Goal: Navigation & Orientation: Find specific page/section

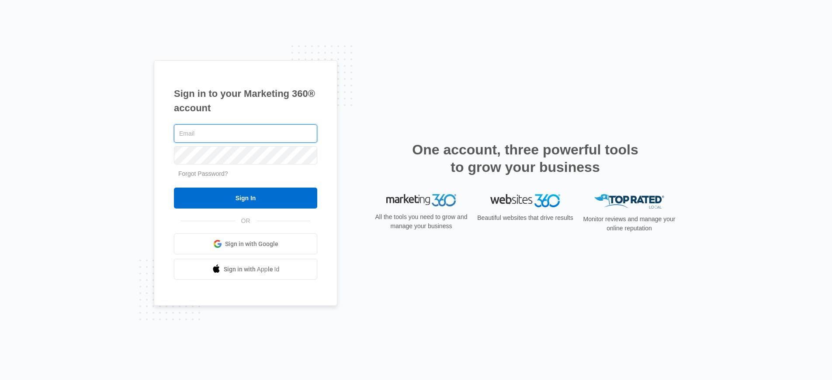
click at [192, 135] on input "text" at bounding box center [245, 133] width 143 height 18
type input "[PERSON_NAME][EMAIL_ADDRESS][PERSON_NAME][DOMAIN_NAME]"
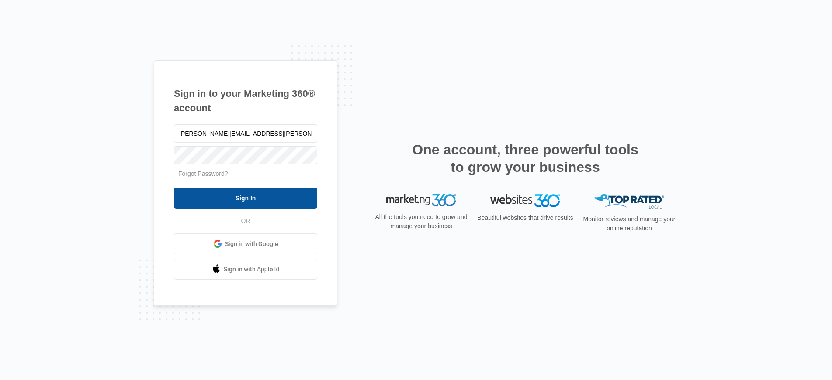
click at [220, 192] on input "Sign In" at bounding box center [245, 198] width 143 height 21
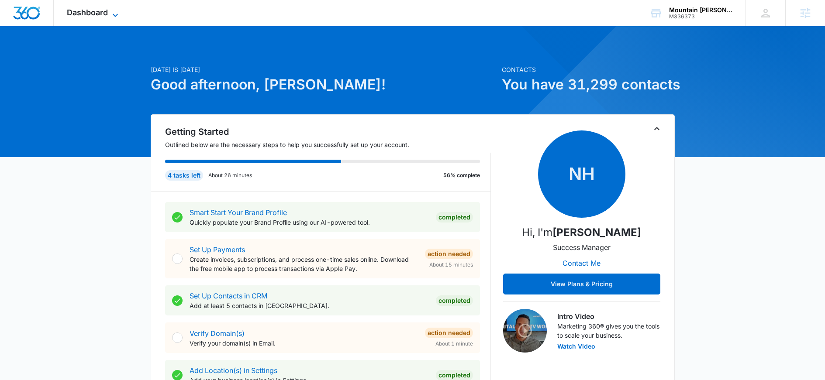
click at [87, 14] on span "Dashboard" at bounding box center [87, 12] width 41 height 9
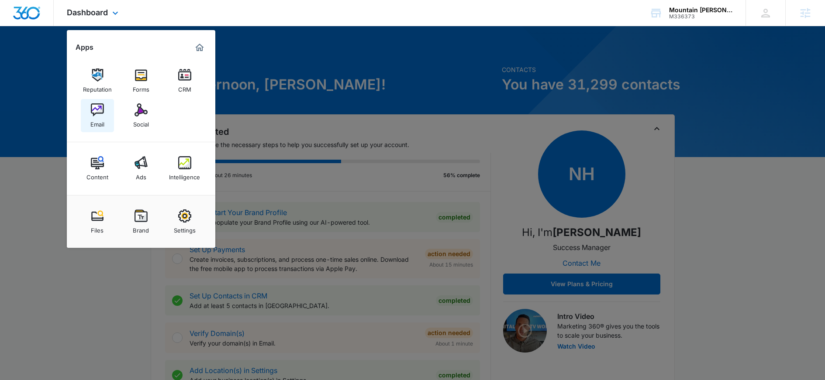
click at [100, 113] on img at bounding box center [97, 110] width 13 height 13
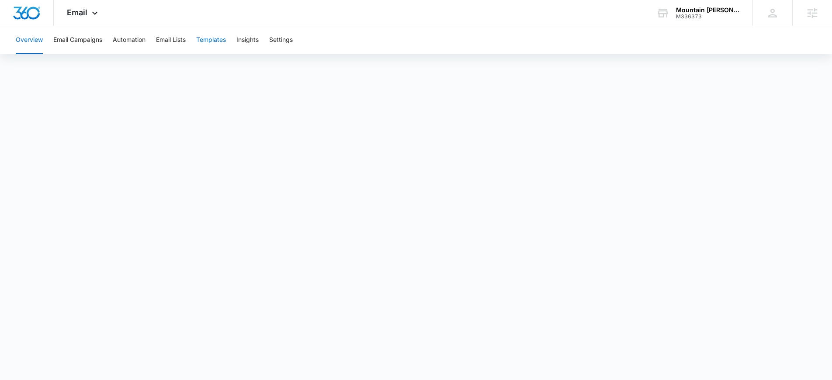
click at [216, 41] on button "Templates" at bounding box center [211, 40] width 30 height 28
click at [79, 40] on button "Email Campaigns" at bounding box center [77, 40] width 49 height 28
click at [217, 40] on button "Templates" at bounding box center [211, 40] width 30 height 28
click at [84, 40] on button "Email Campaigns" at bounding box center [77, 40] width 49 height 28
click at [220, 40] on button "Templates" at bounding box center [211, 40] width 30 height 28
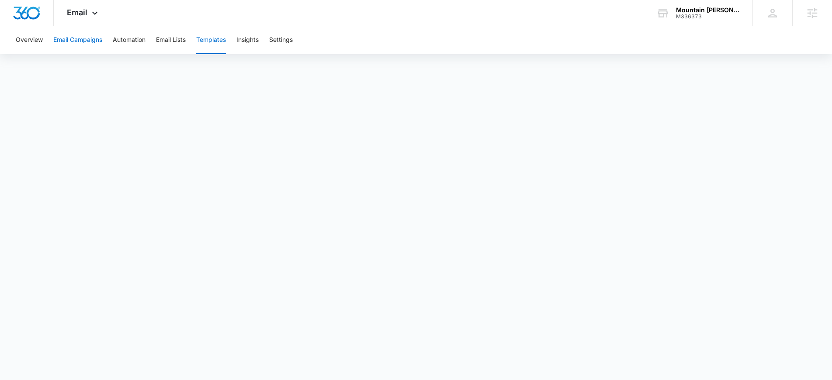
click at [75, 41] on button "Email Campaigns" at bounding box center [77, 40] width 49 height 28
click at [210, 40] on button "Templates" at bounding box center [211, 40] width 30 height 28
click at [75, 38] on button "Email Campaigns" at bounding box center [77, 40] width 49 height 28
click at [211, 40] on button "Templates" at bounding box center [211, 40] width 30 height 28
click at [73, 39] on button "Email Campaigns" at bounding box center [77, 40] width 49 height 28
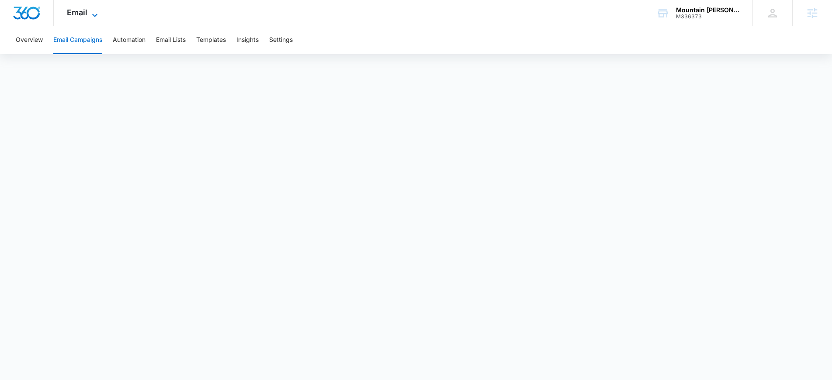
click at [77, 14] on span "Email" at bounding box center [77, 12] width 21 height 9
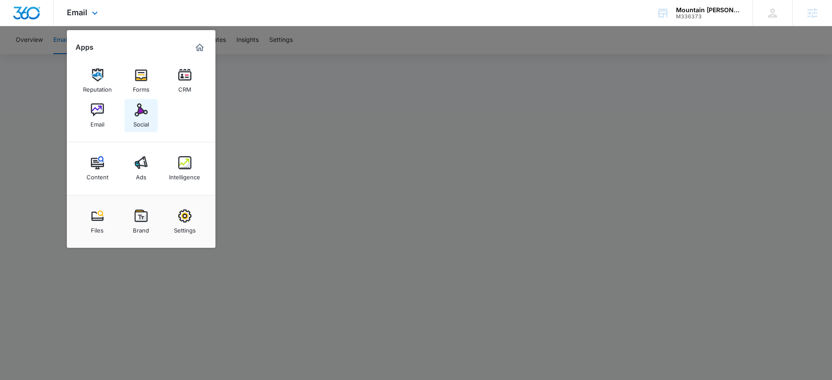
click at [143, 117] on div "Social" at bounding box center [141, 122] width 16 height 11
